Goal: Task Accomplishment & Management: Use online tool/utility

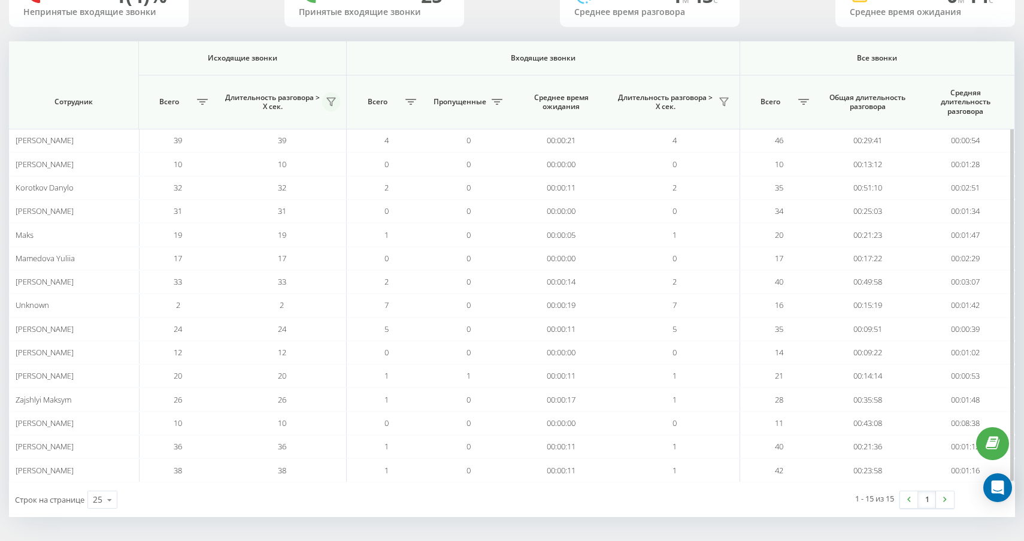
click at [330, 108] on button at bounding box center [331, 101] width 19 height 19
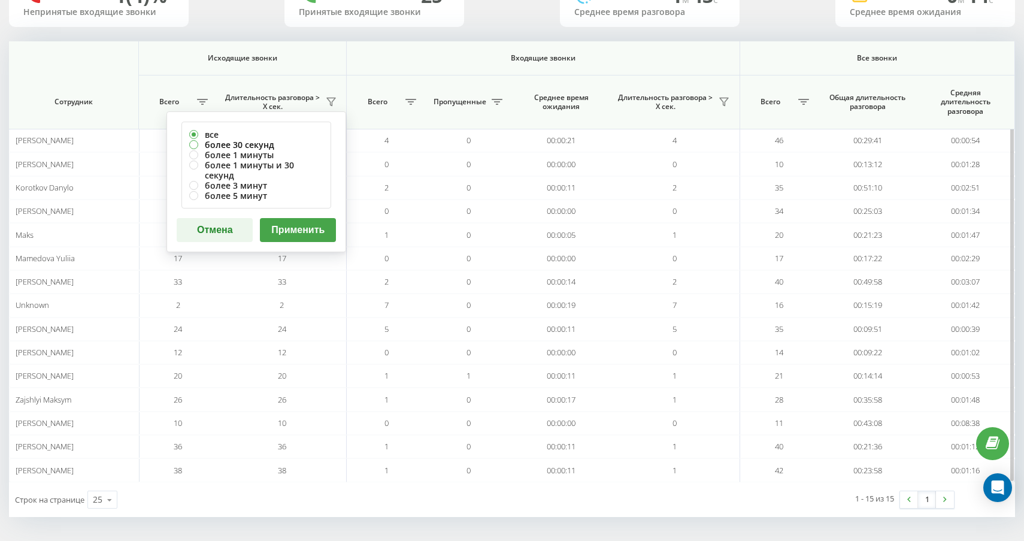
click at [319, 140] on label "более 30 секунд" at bounding box center [256, 145] width 134 height 10
radio input "true"
click at [316, 218] on button "Применить" at bounding box center [298, 230] width 76 height 24
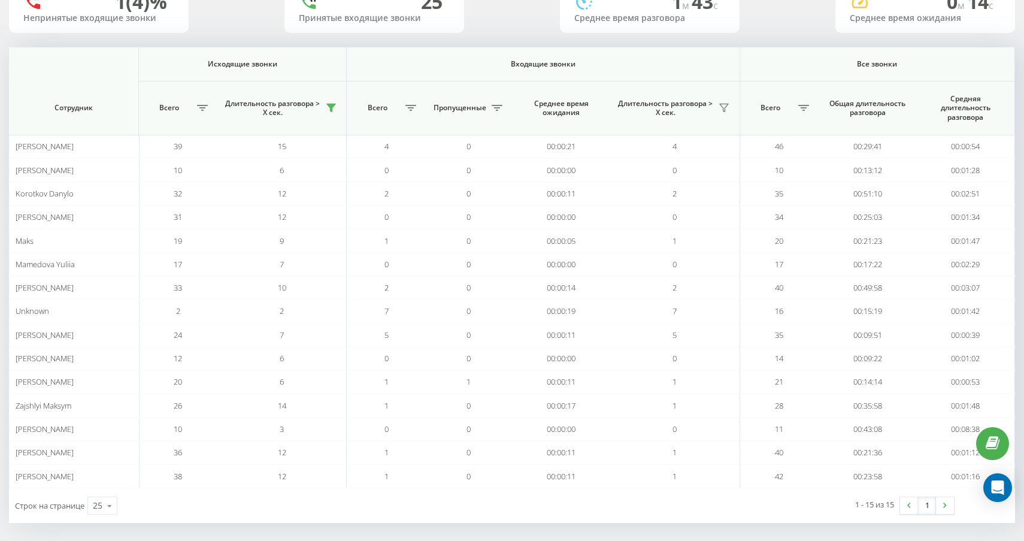
scroll to position [112, 0]
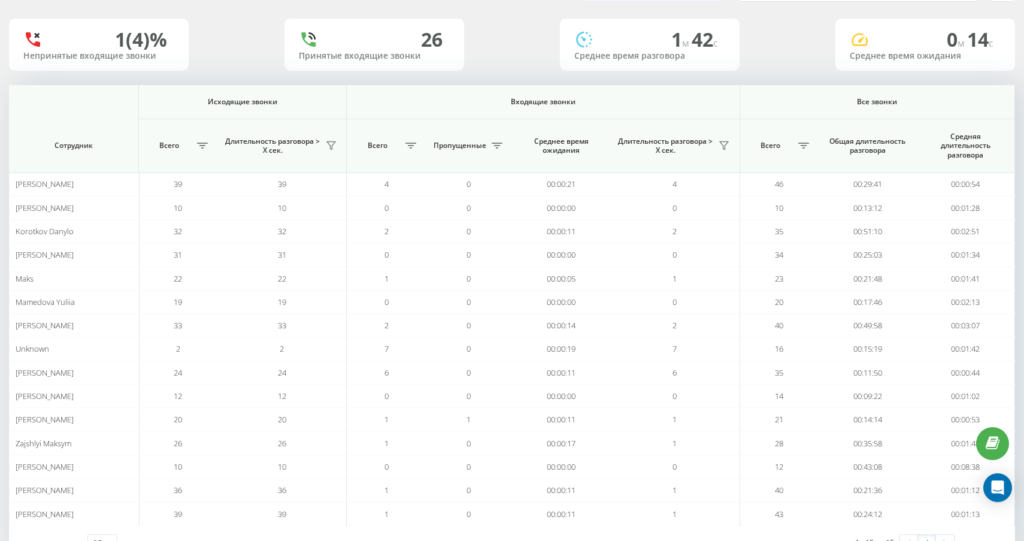
scroll to position [112, 0]
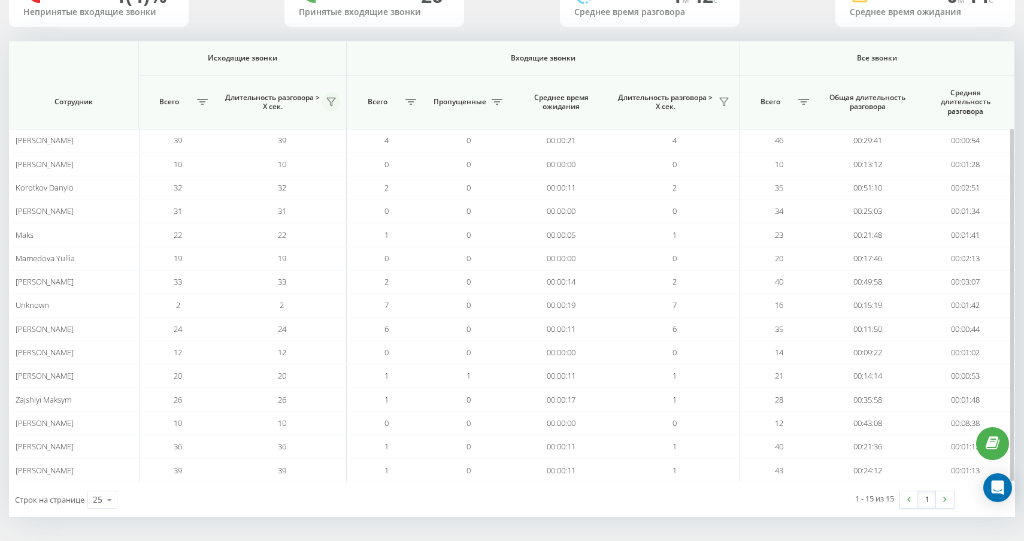
click at [331, 92] on th "Длительность разговора > Х сек." at bounding box center [282, 102] width 130 height 54
click at [331, 96] on button at bounding box center [331, 101] width 19 height 19
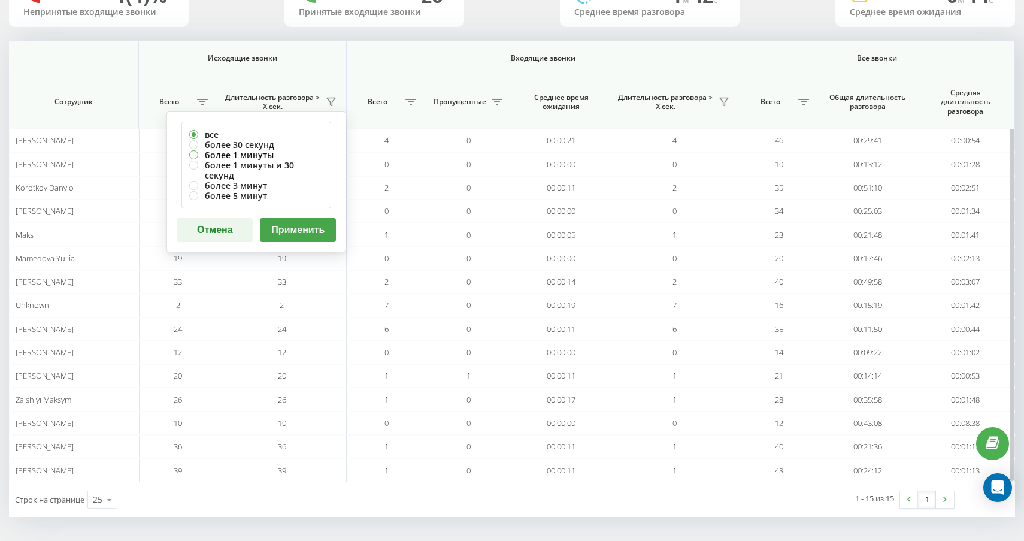
click at [304, 150] on label "более 1 минуты" at bounding box center [256, 155] width 134 height 10
radio input "true"
click at [267, 146] on label "более 30 секунд" at bounding box center [256, 145] width 134 height 10
radio input "true"
click at [308, 221] on button "Применить" at bounding box center [298, 230] width 76 height 24
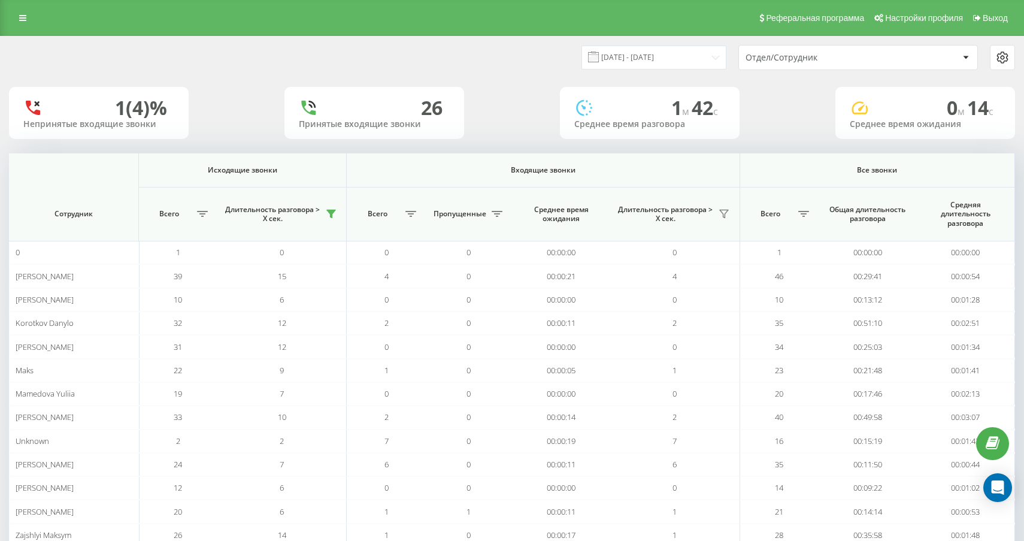
scroll to position [135, 0]
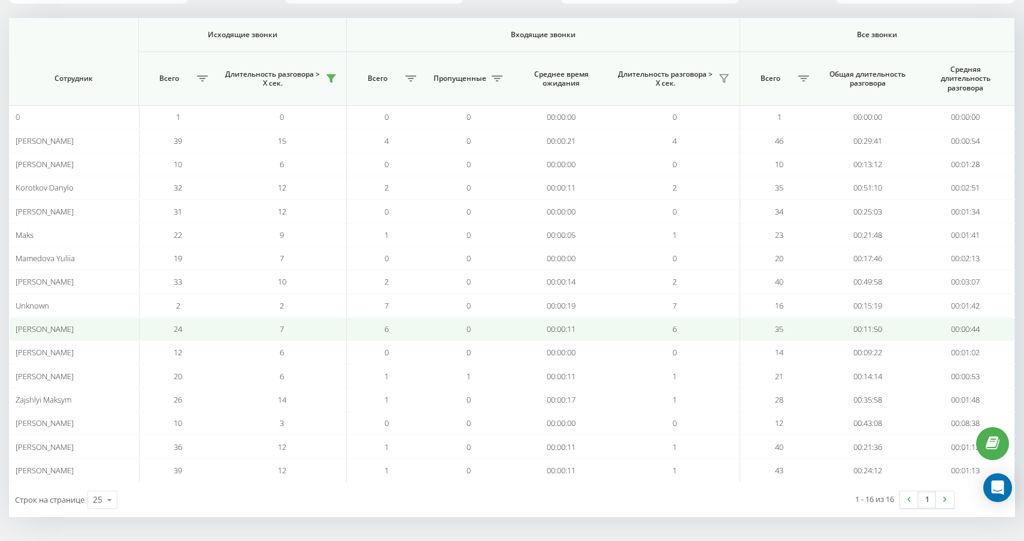
click at [323, 325] on td "7" at bounding box center [282, 329] width 130 height 23
